Goal: Find contact information: Find contact information

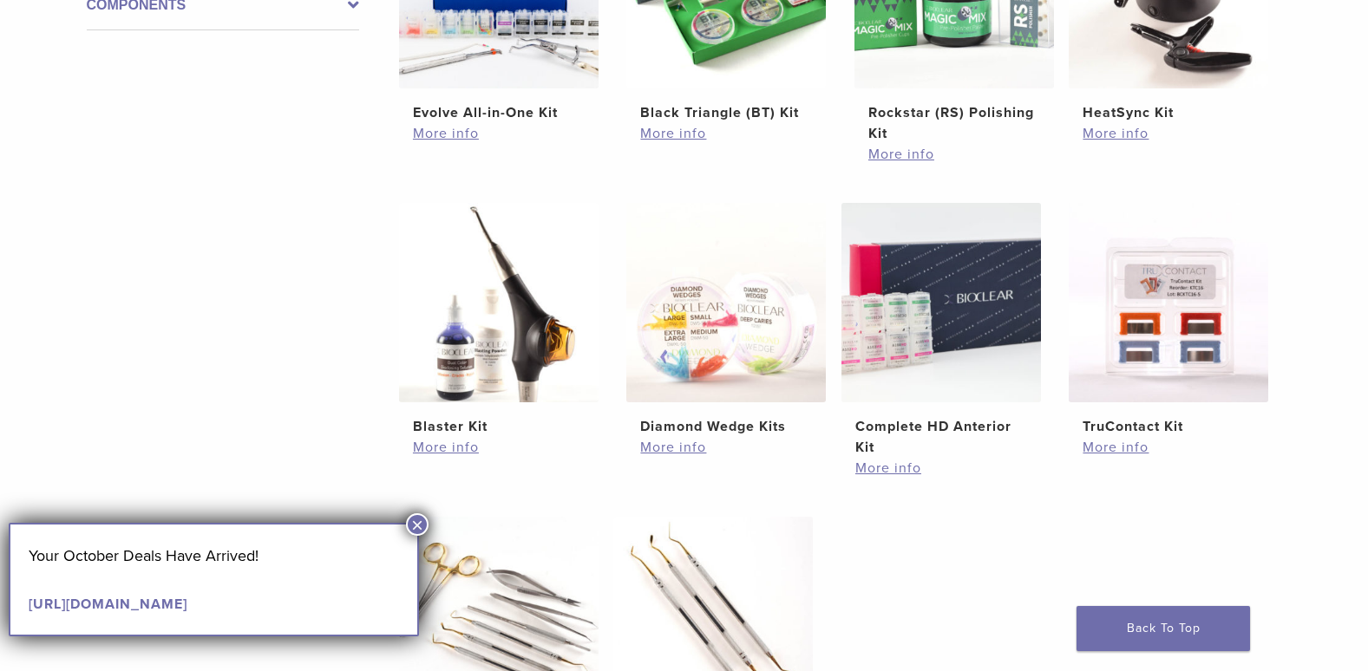
scroll to position [520, 0]
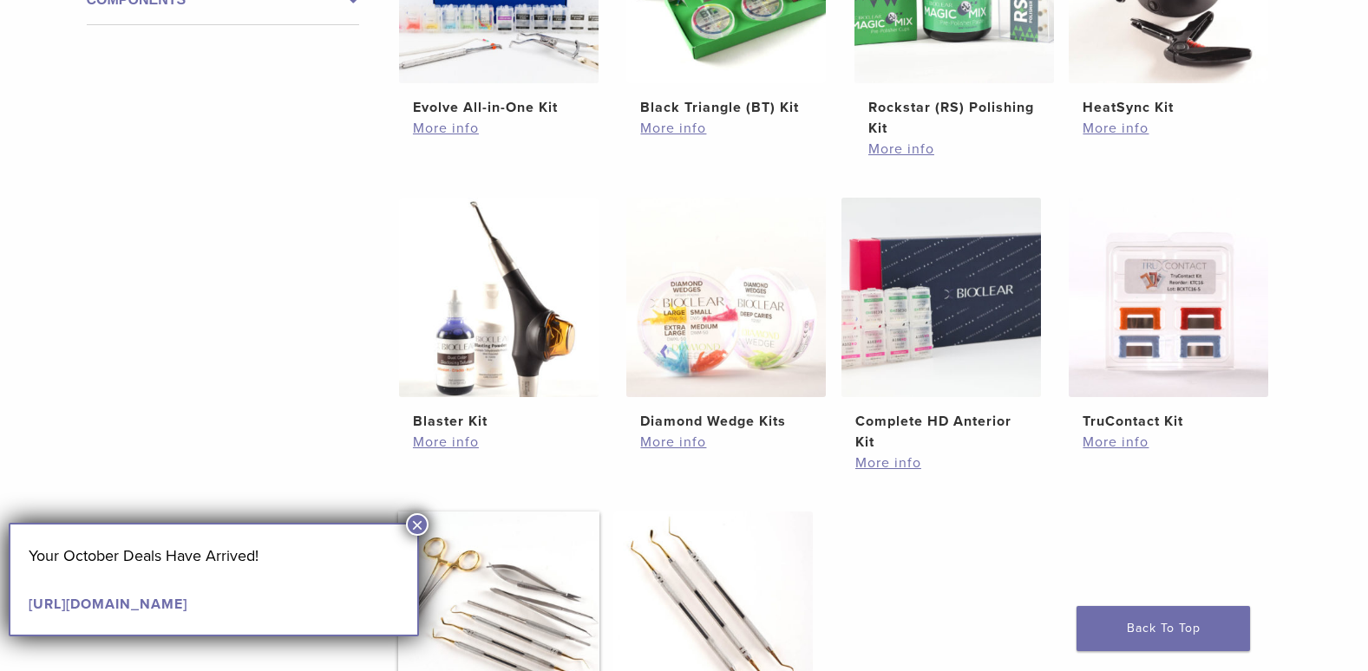
click at [418, 513] on img at bounding box center [498, 611] width 199 height 199
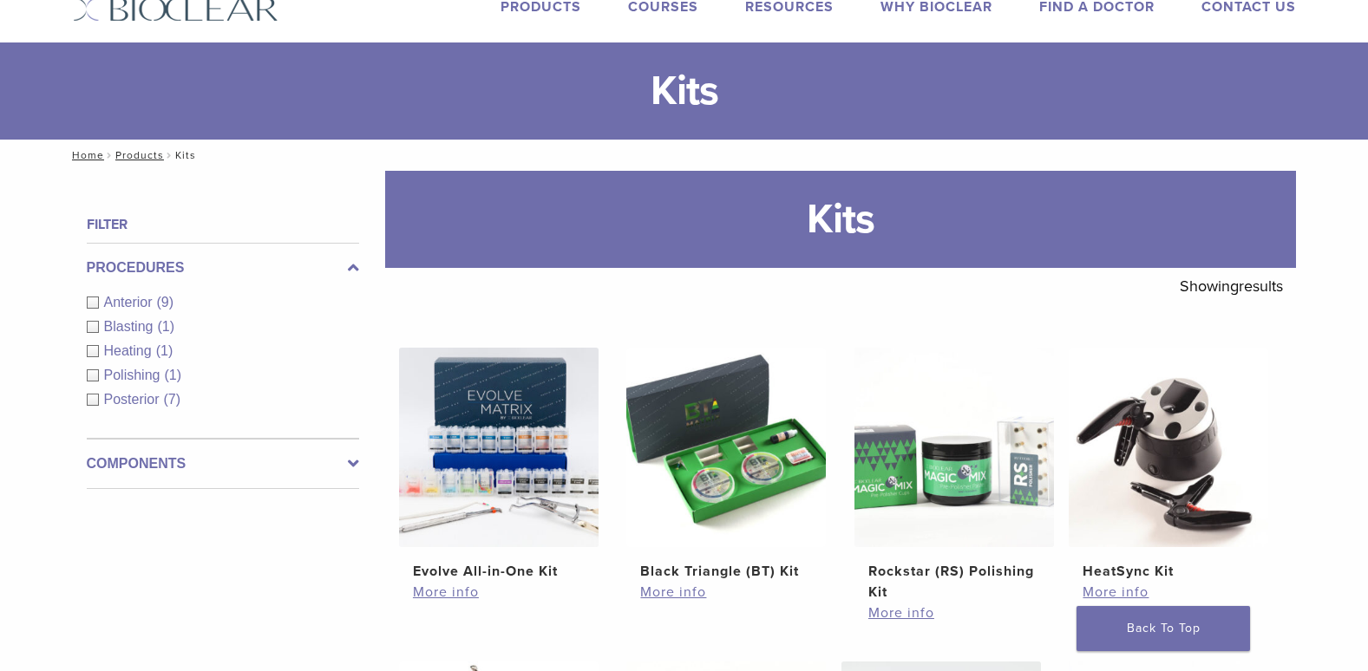
scroll to position [87, 0]
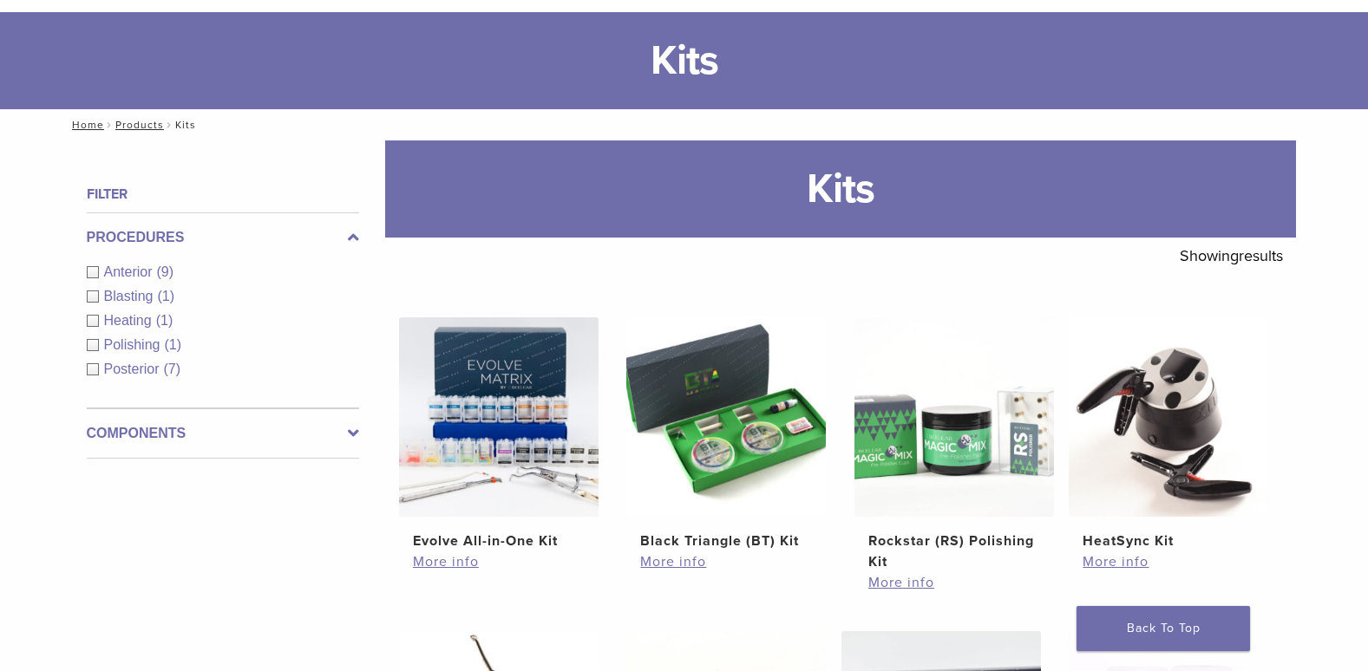
click at [127, 269] on span "Anterior" at bounding box center [130, 272] width 53 height 15
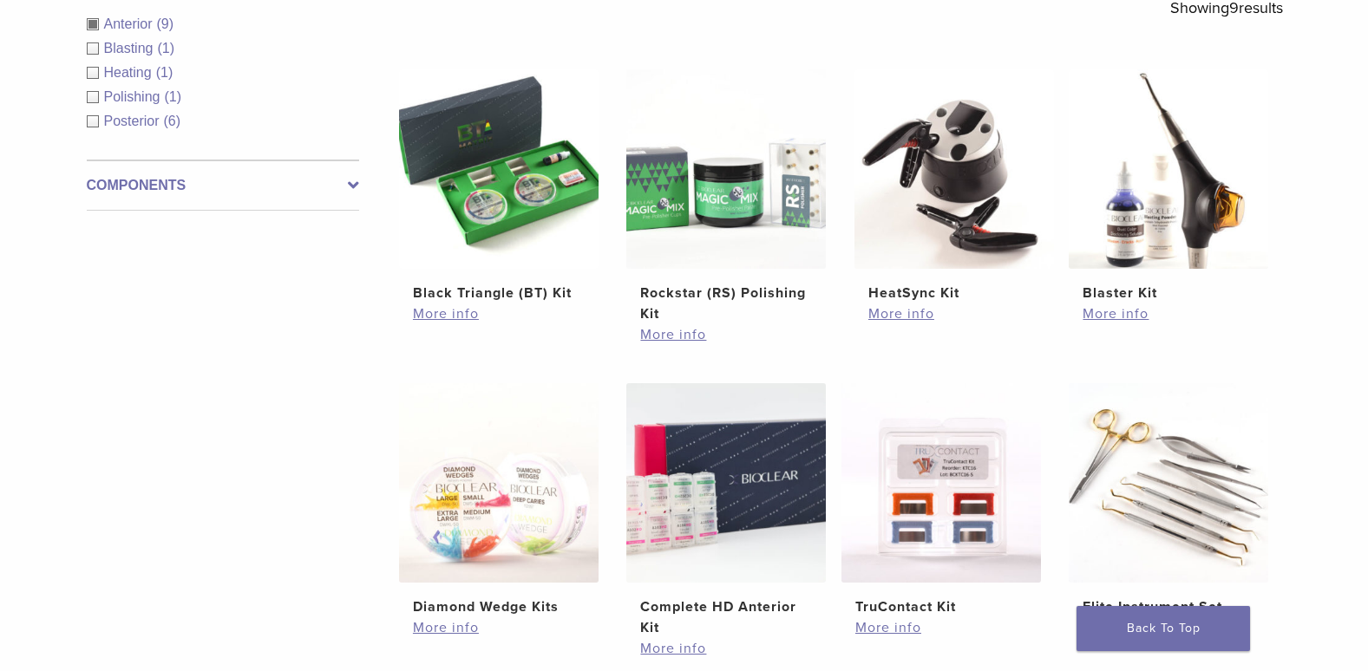
scroll to position [347, 0]
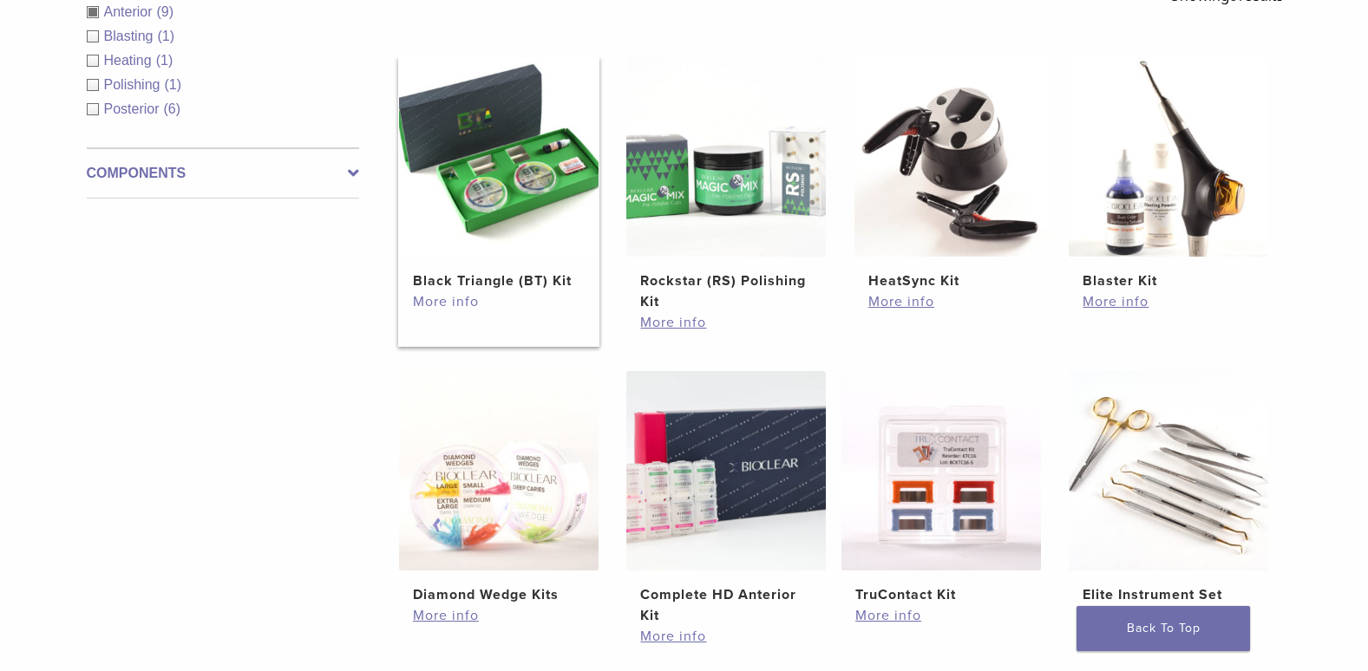
click at [441, 302] on link "More info" at bounding box center [499, 301] width 172 height 21
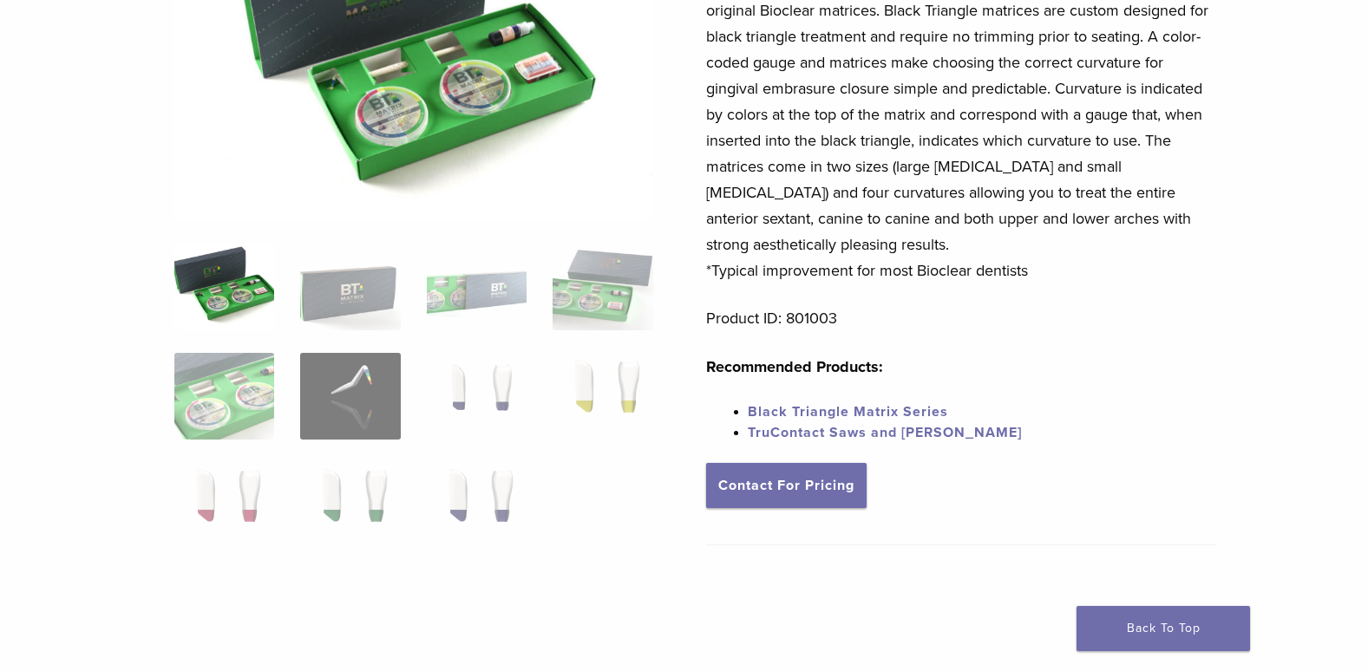
scroll to position [260, 0]
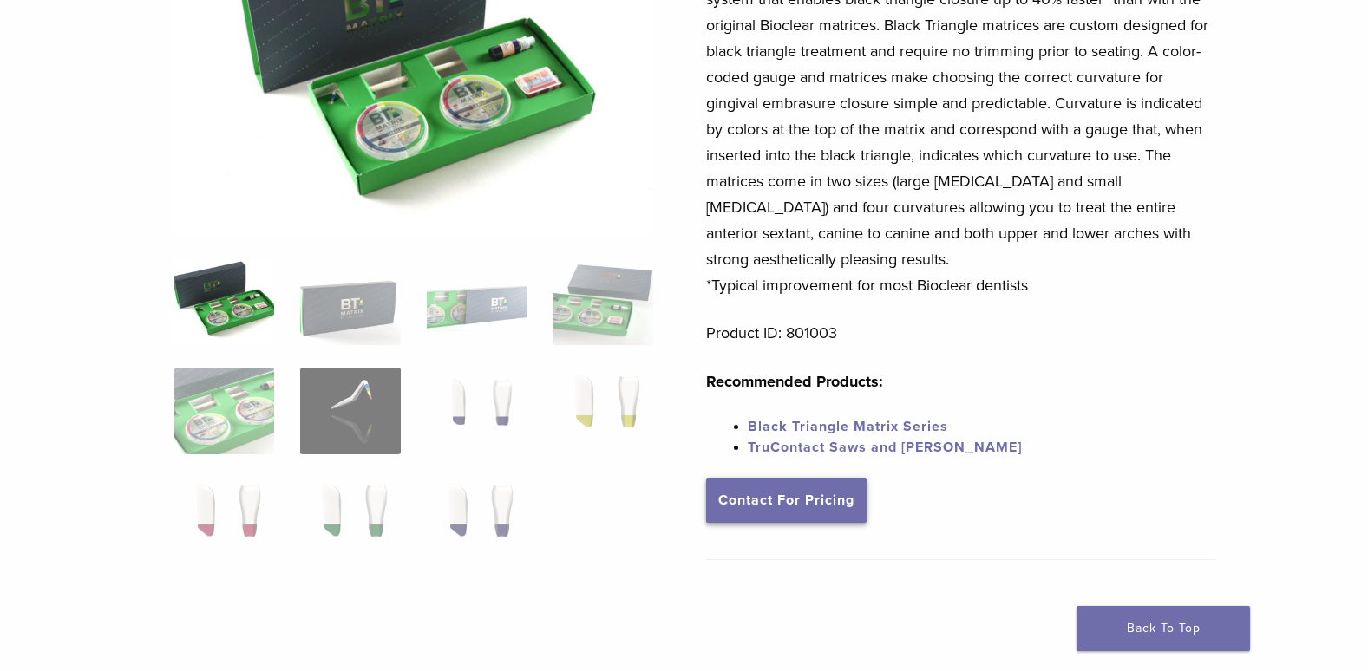
click at [781, 491] on link "Contact For Pricing" at bounding box center [786, 500] width 160 height 45
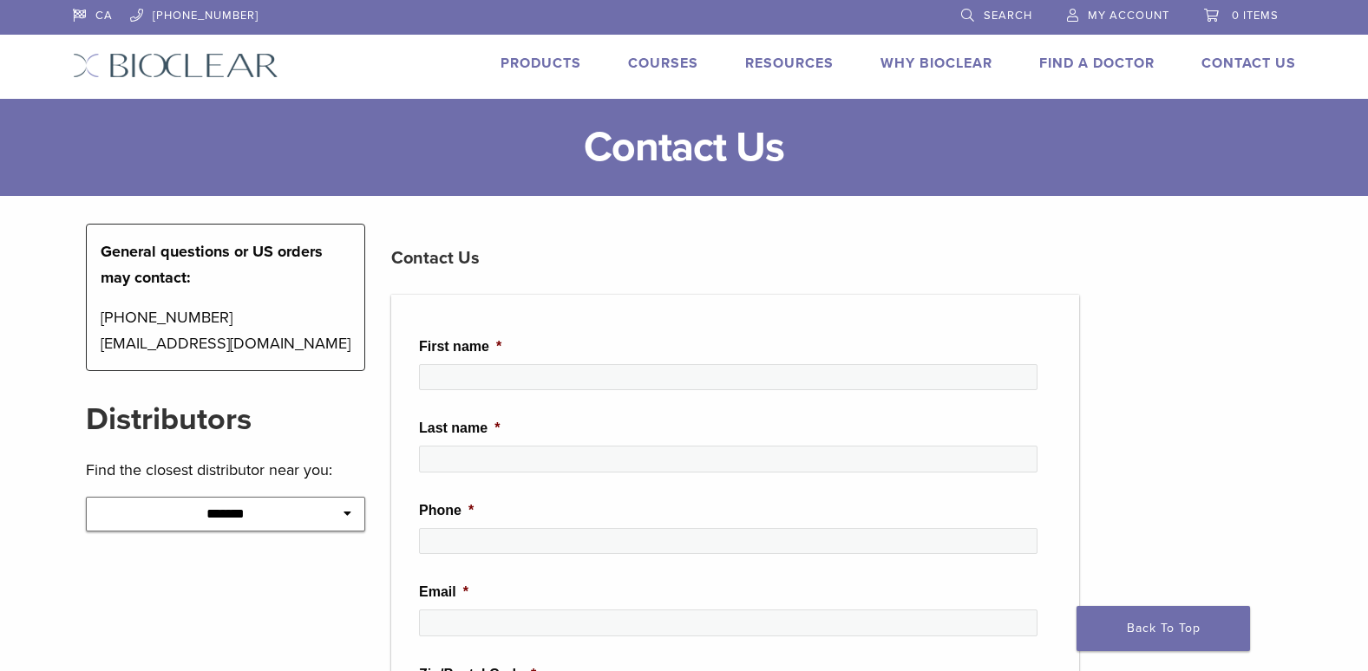
click at [351, 511] on icon at bounding box center [347, 513] width 8 height 12
click at [349, 513] on icon at bounding box center [347, 513] width 8 height 12
drag, startPoint x: 336, startPoint y: 515, endPoint x: 345, endPoint y: 513, distance: 8.8
click at [342, 515] on select "**********" at bounding box center [226, 514] width 280 height 35
select select "******"
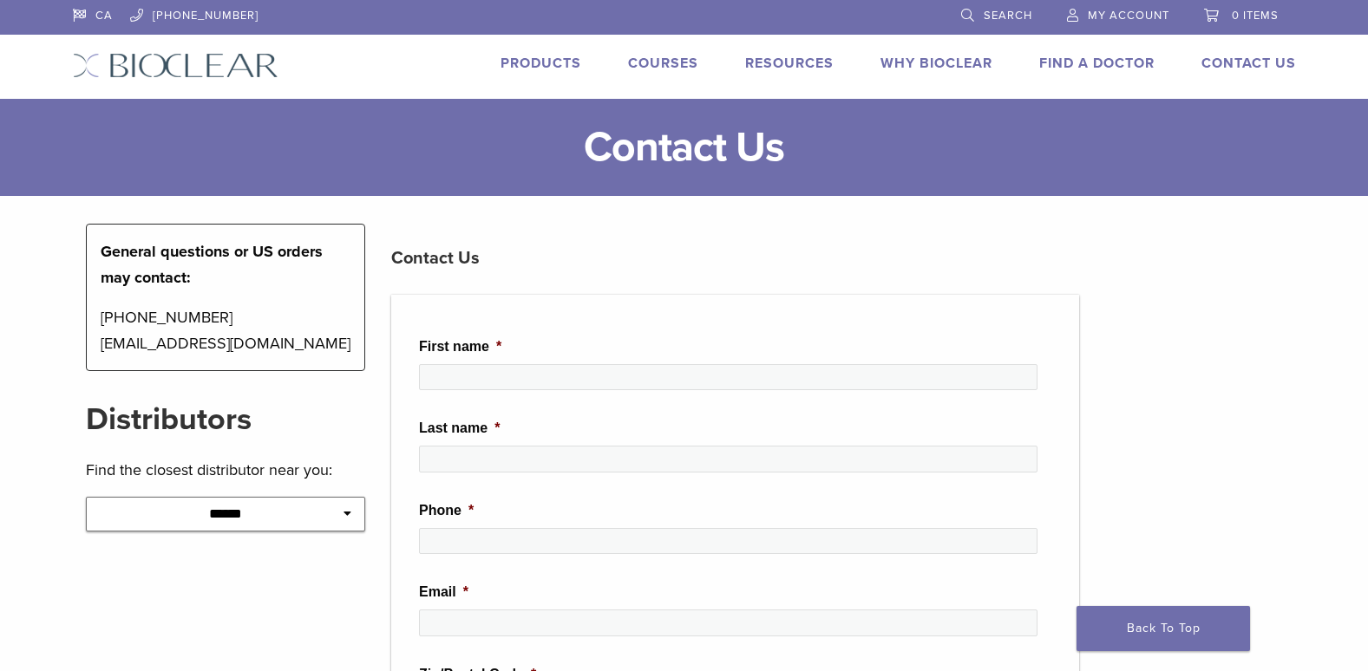
click at [86, 497] on select "**********" at bounding box center [226, 514] width 280 height 35
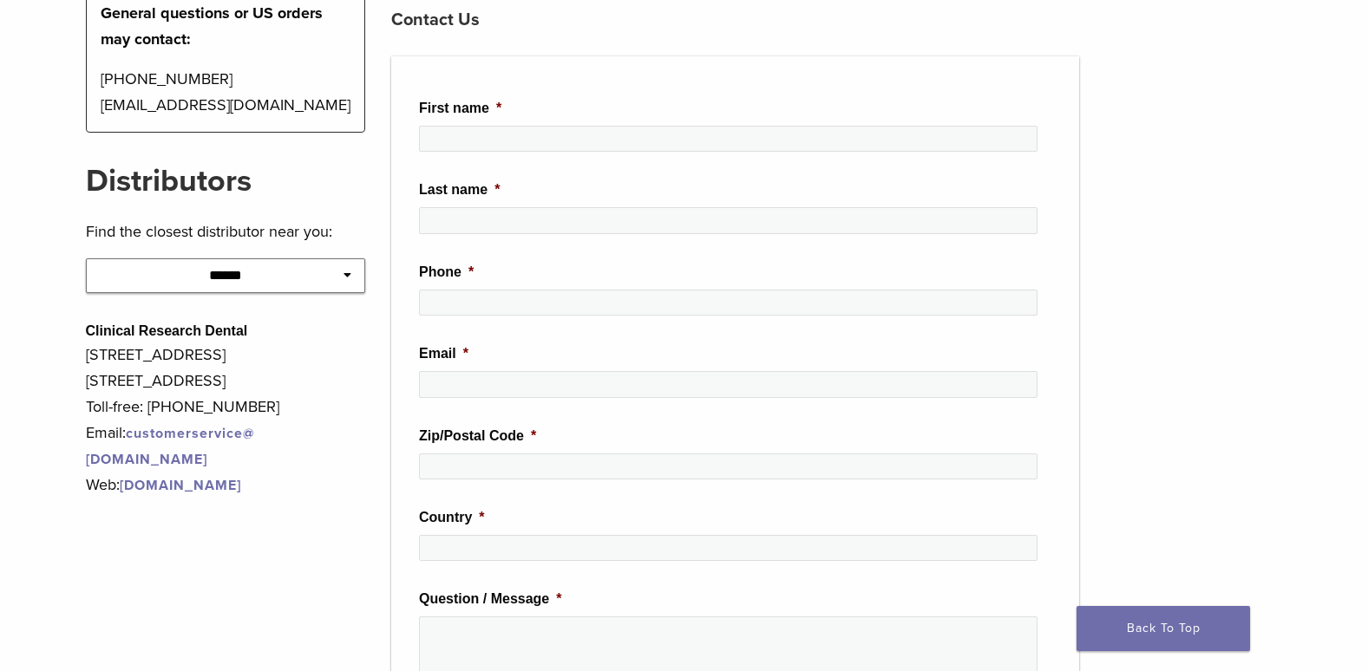
scroll to position [260, 0]
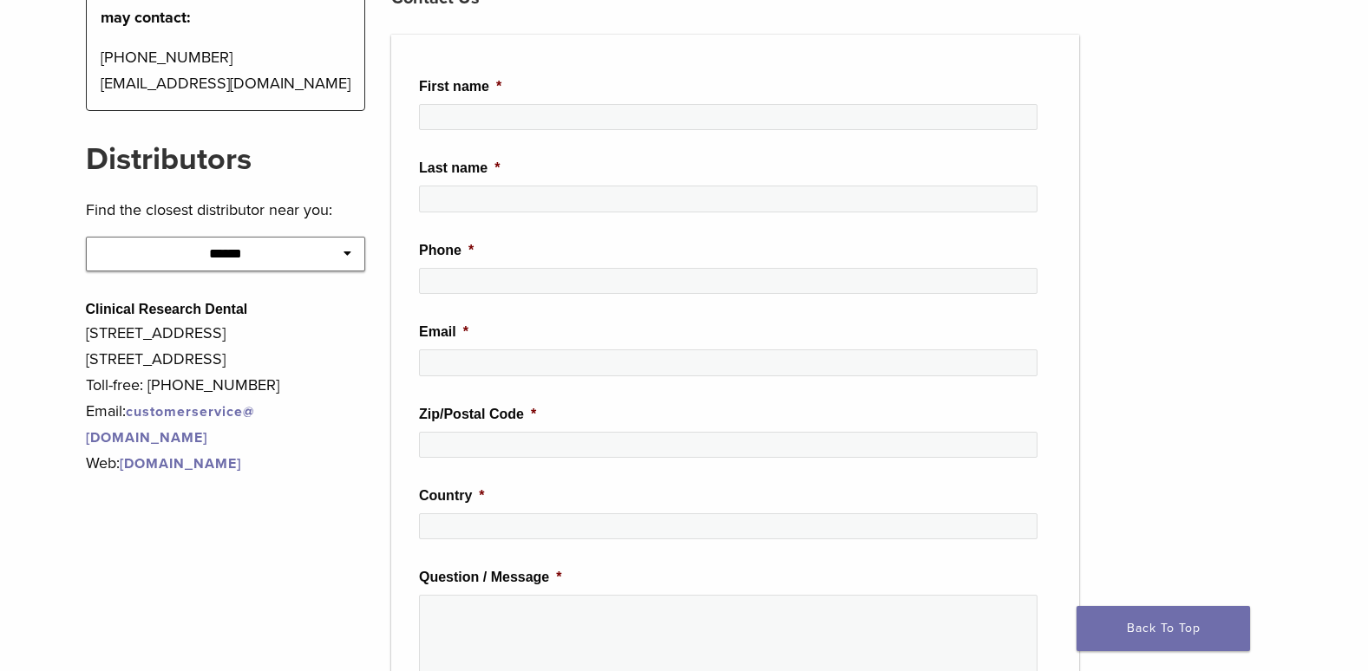
click at [241, 460] on link "[DOMAIN_NAME]" at bounding box center [180, 463] width 121 height 17
